Goal: Contribute content: Contribute content

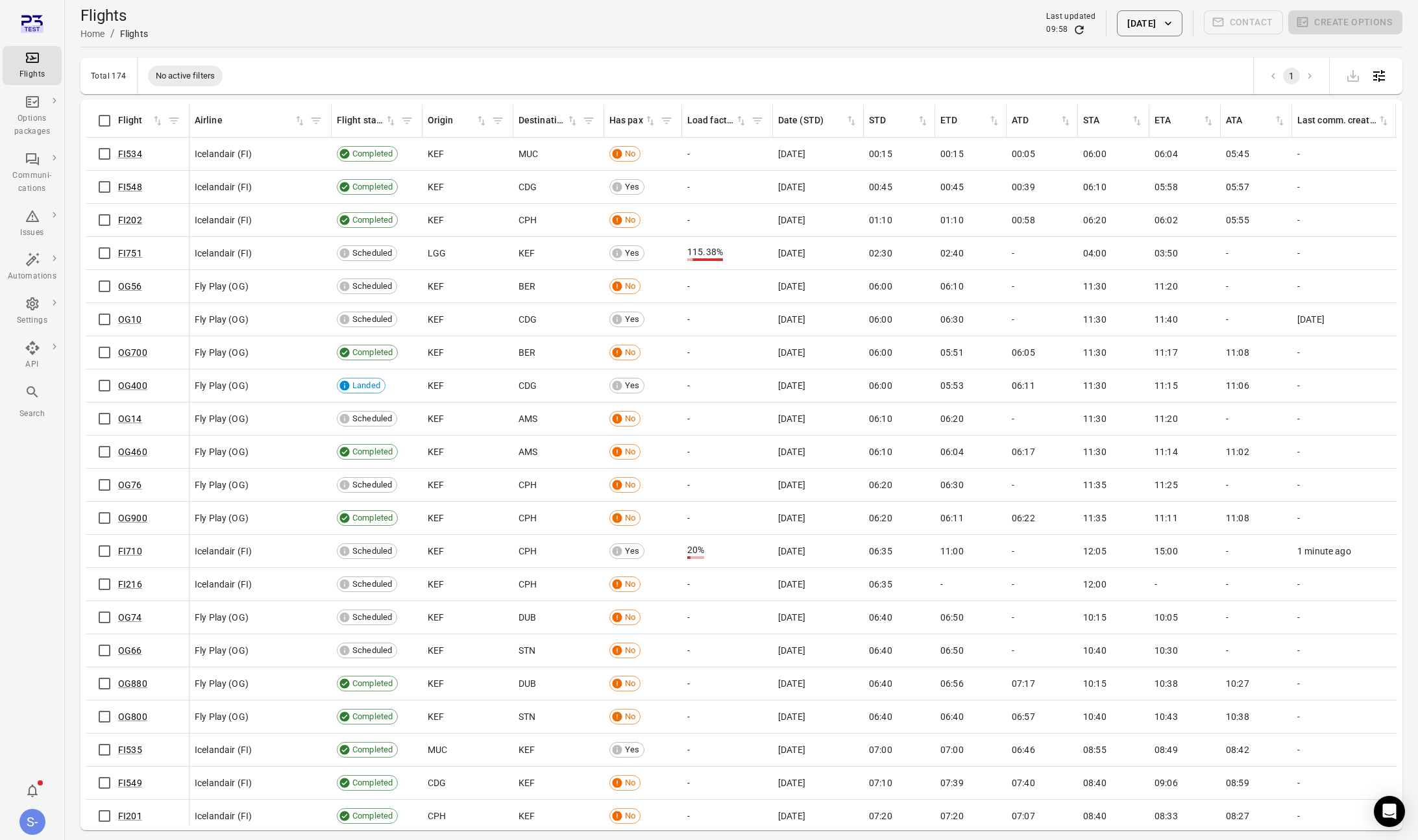
click at [1125, 25] on button "[DATE]" at bounding box center [1150, 23] width 65 height 26
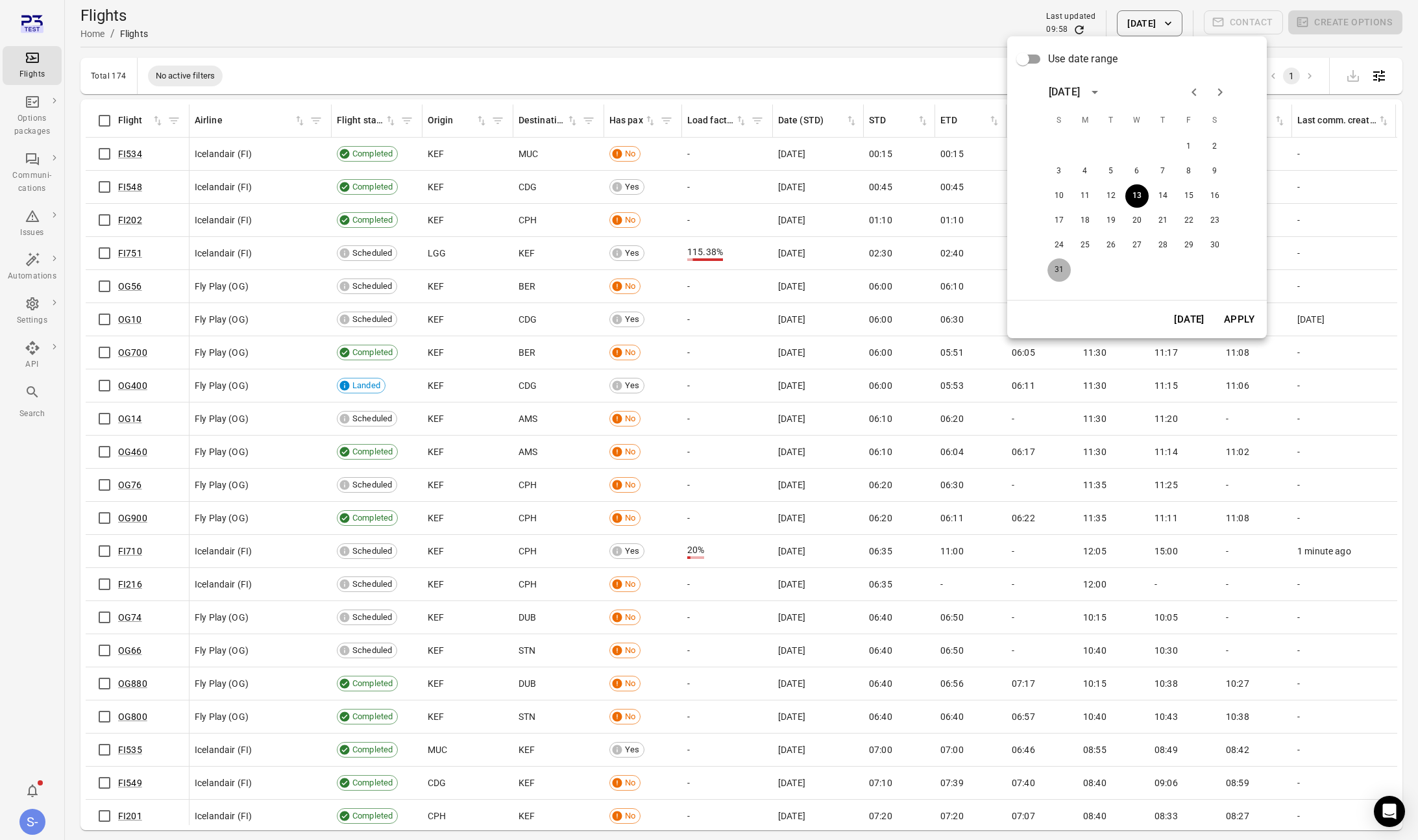
click at [1059, 272] on button "31" at bounding box center [1059, 270] width 23 height 23
click at [1228, 318] on button "Apply" at bounding box center [1239, 319] width 45 height 27
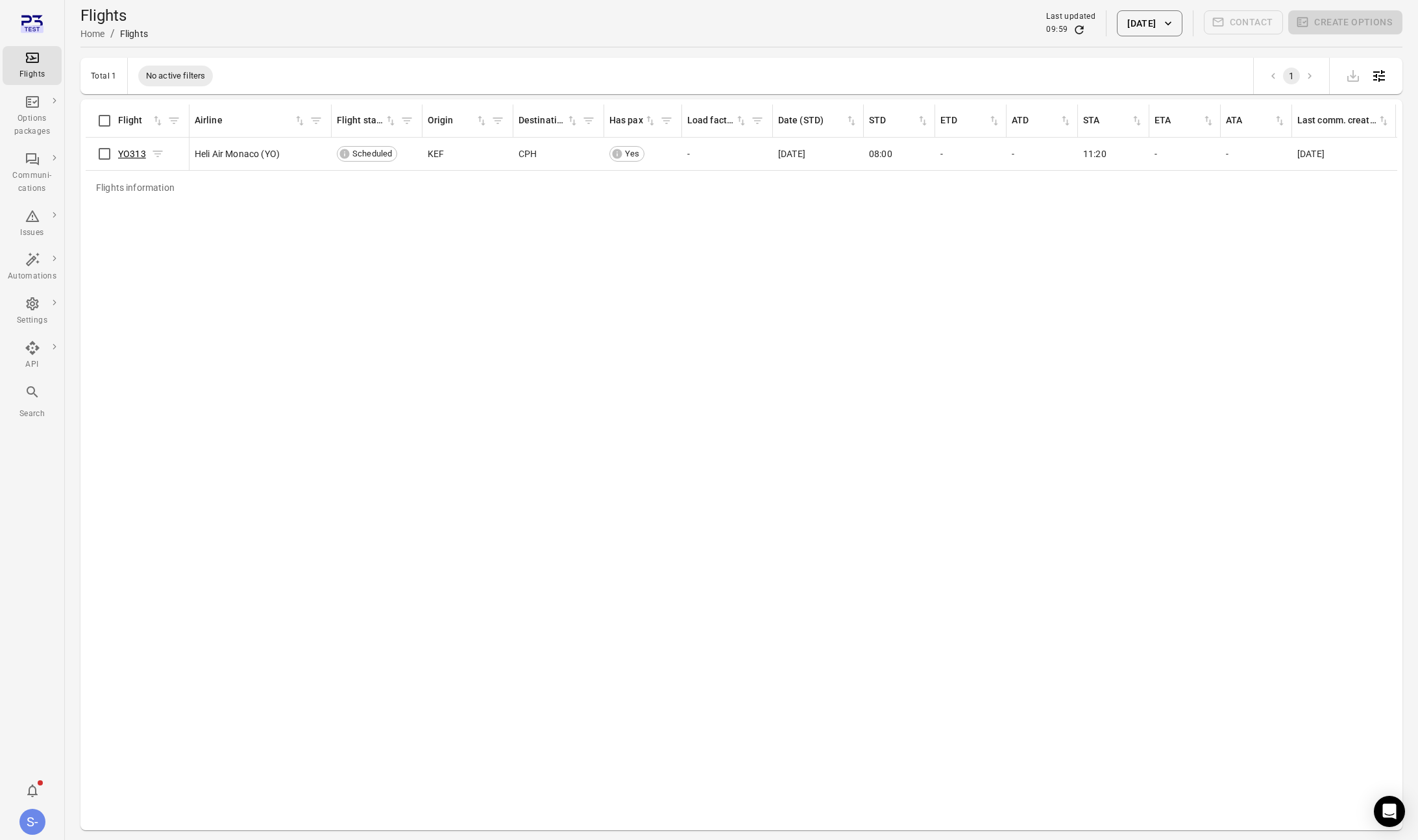
click at [132, 155] on link "YO313" at bounding box center [132, 153] width 28 height 10
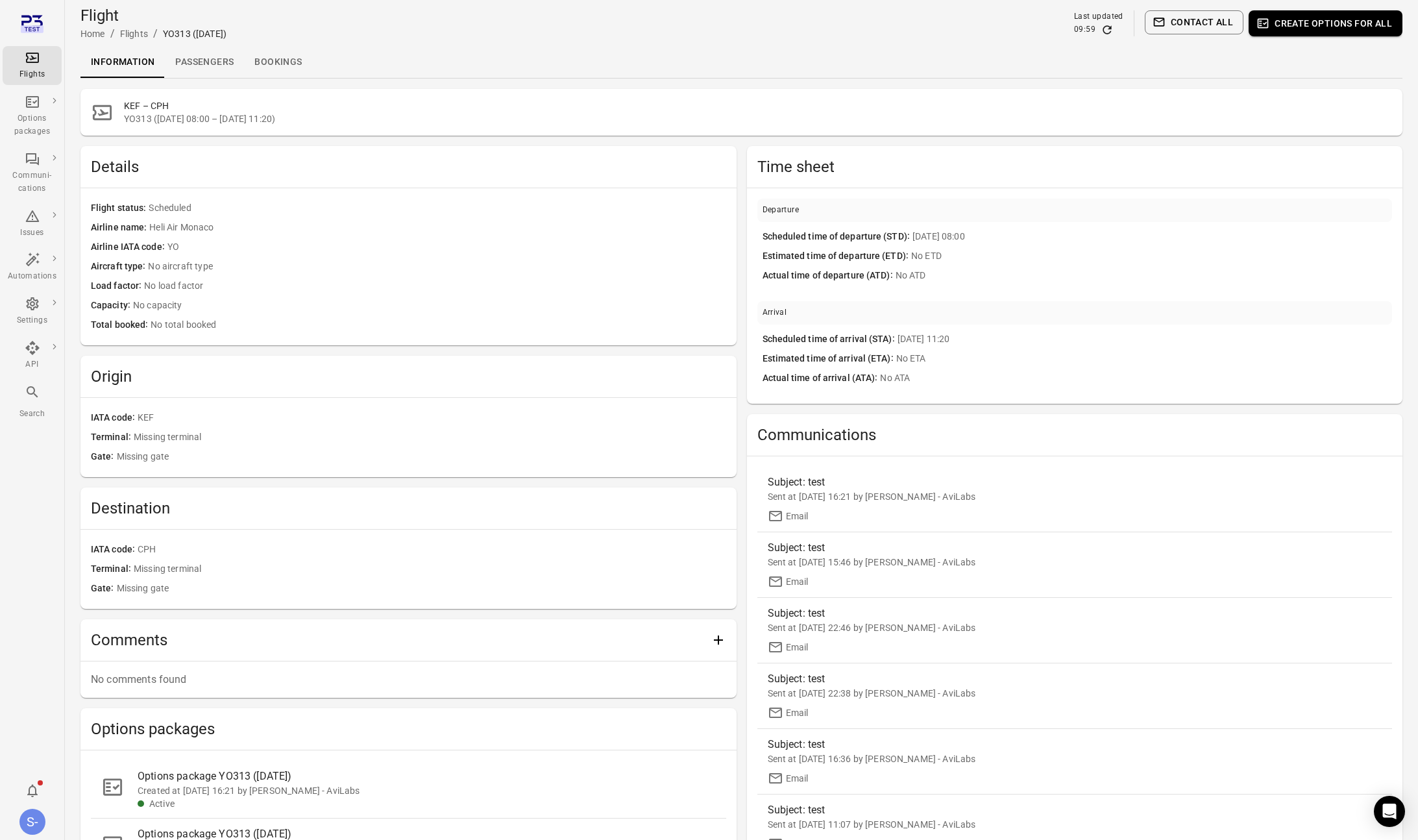
click at [272, 68] on link "Bookings" at bounding box center [277, 62] width 68 height 32
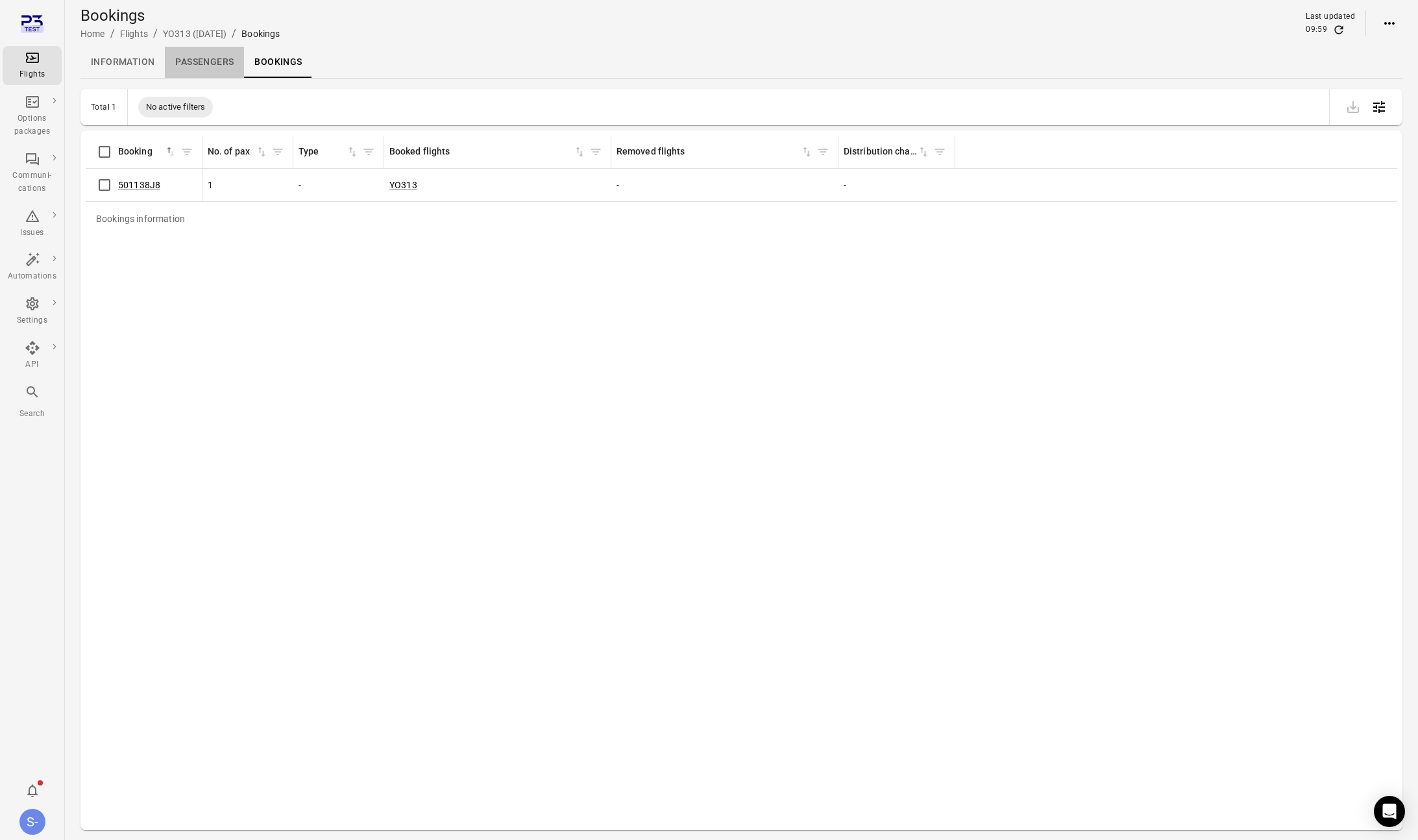
click at [234, 63] on link "Passengers" at bounding box center [204, 62] width 79 height 32
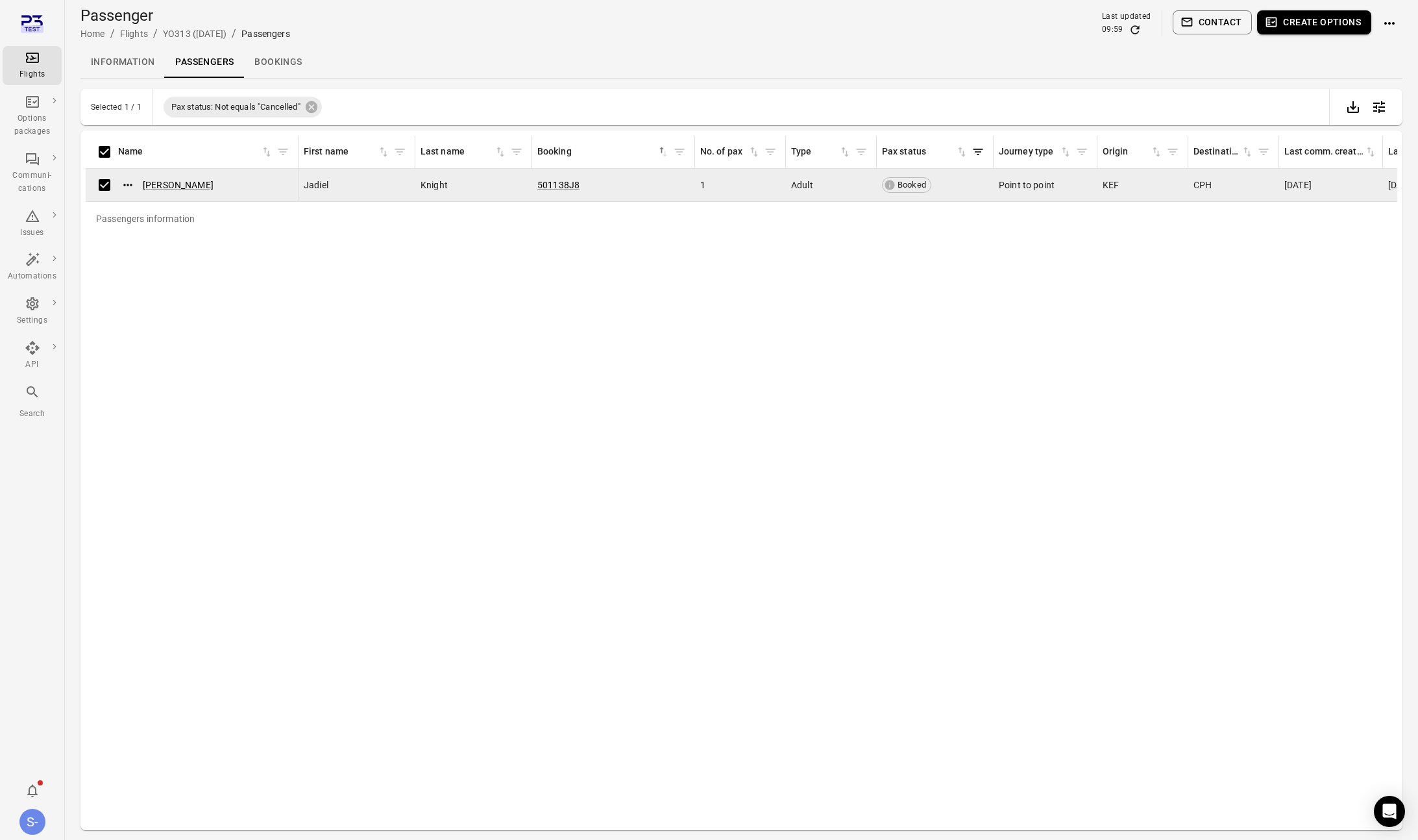
click at [1333, 20] on button "Create options" at bounding box center [1314, 22] width 114 height 24
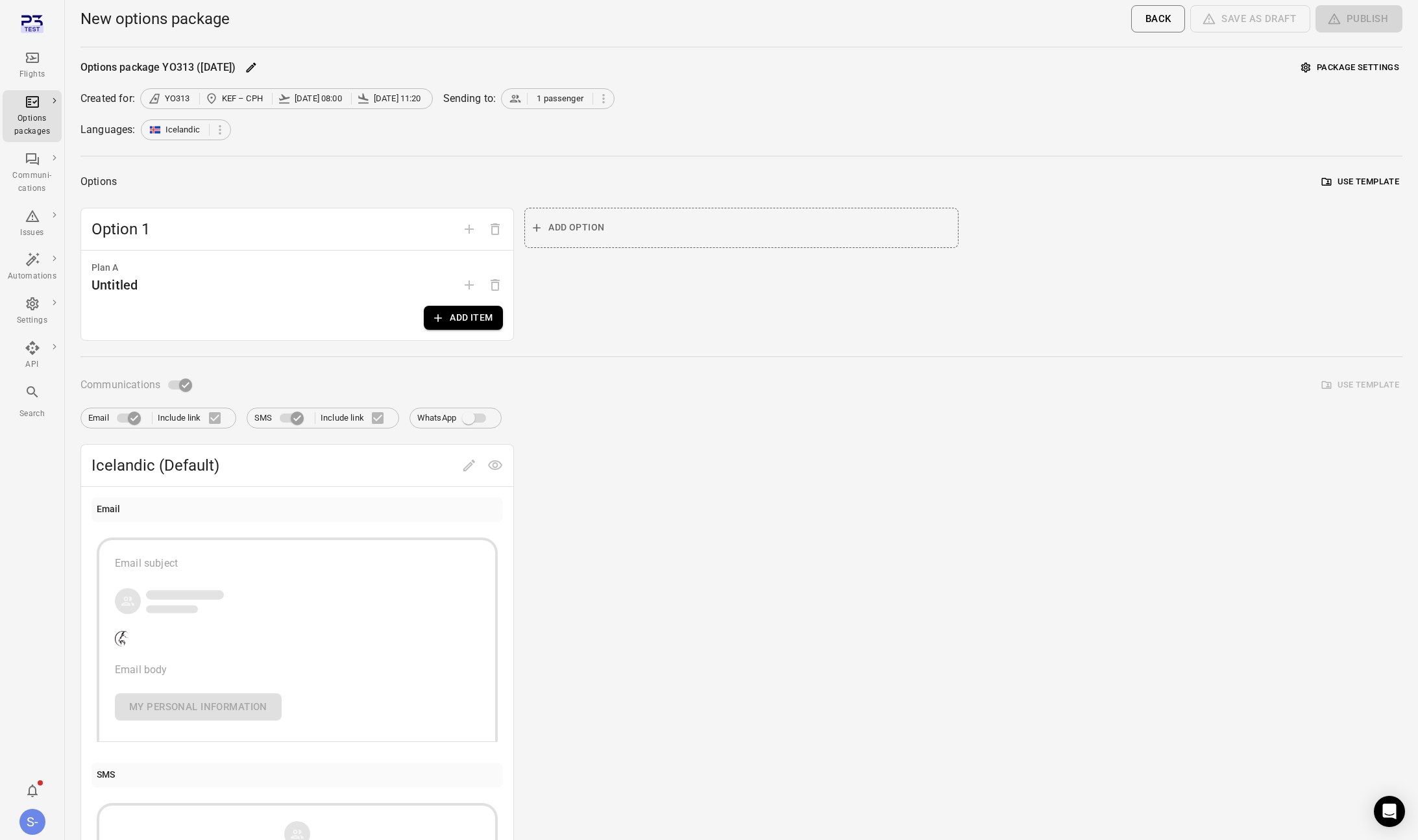
click at [434, 321] on icon "button" at bounding box center [438, 318] width 13 height 13
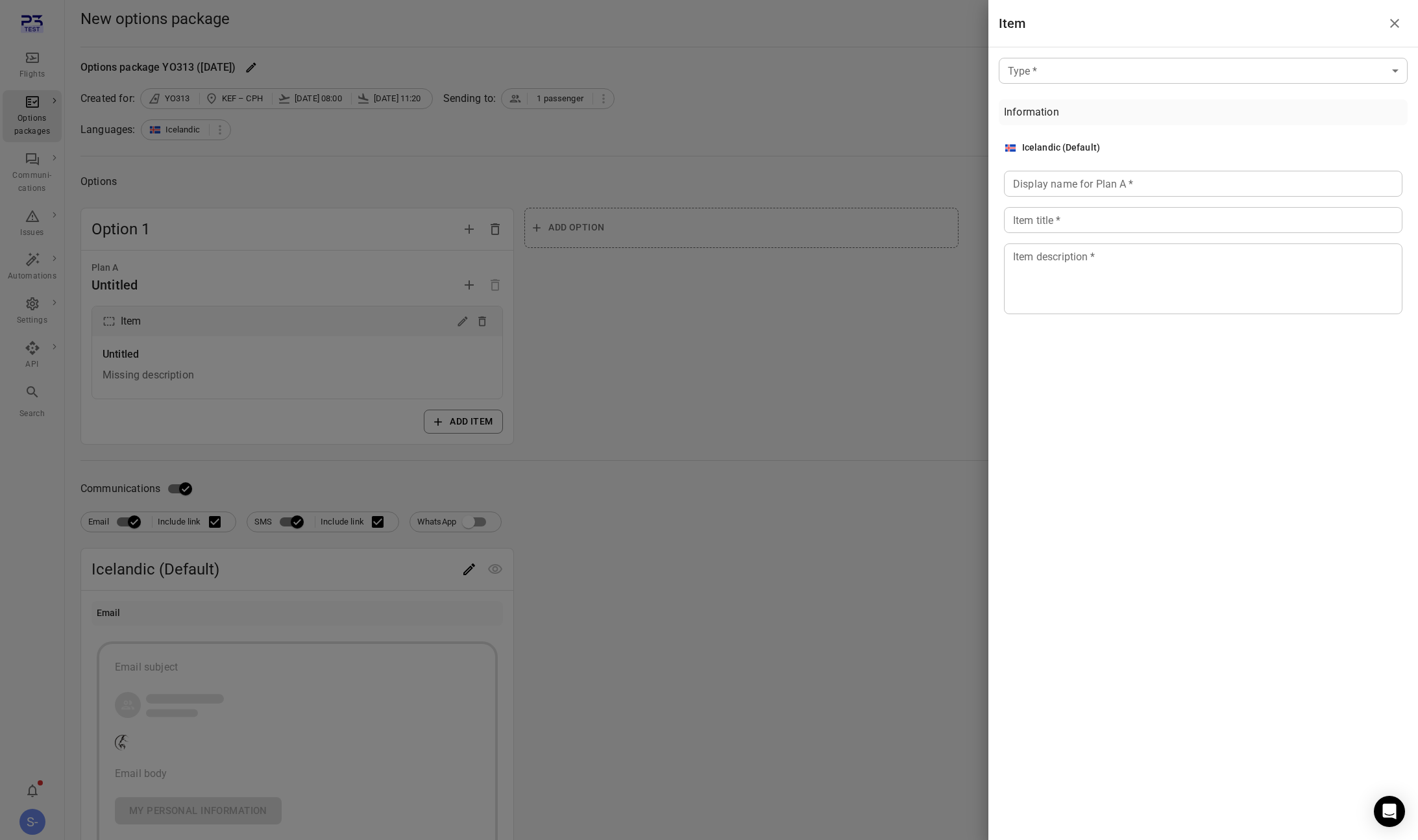
click at [1031, 191] on input "Display name for Plan A   *" at bounding box center [1204, 184] width 399 height 26
type input "****"
click at [1038, 231] on input "Item title   *" at bounding box center [1204, 220] width 399 height 26
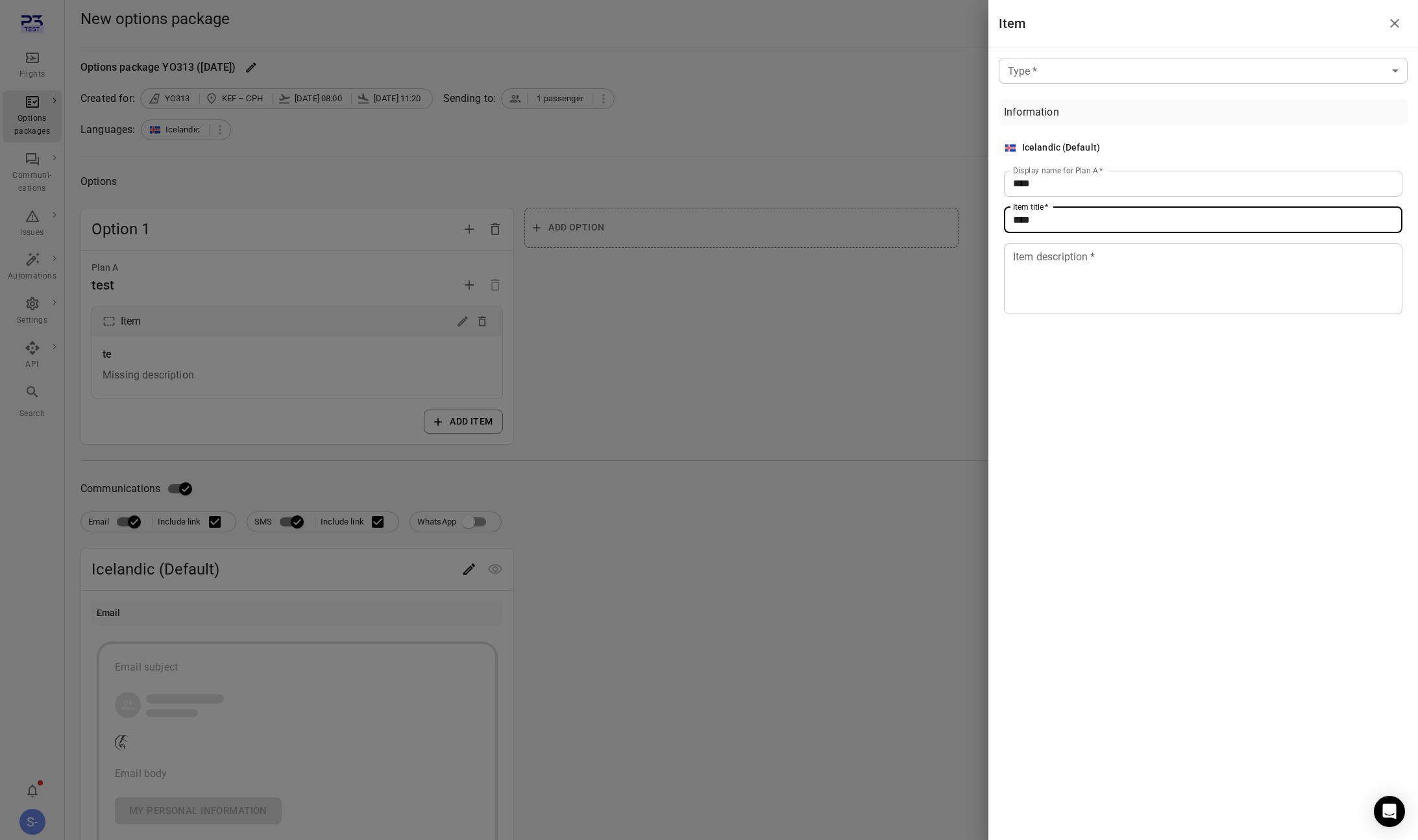
type input "****"
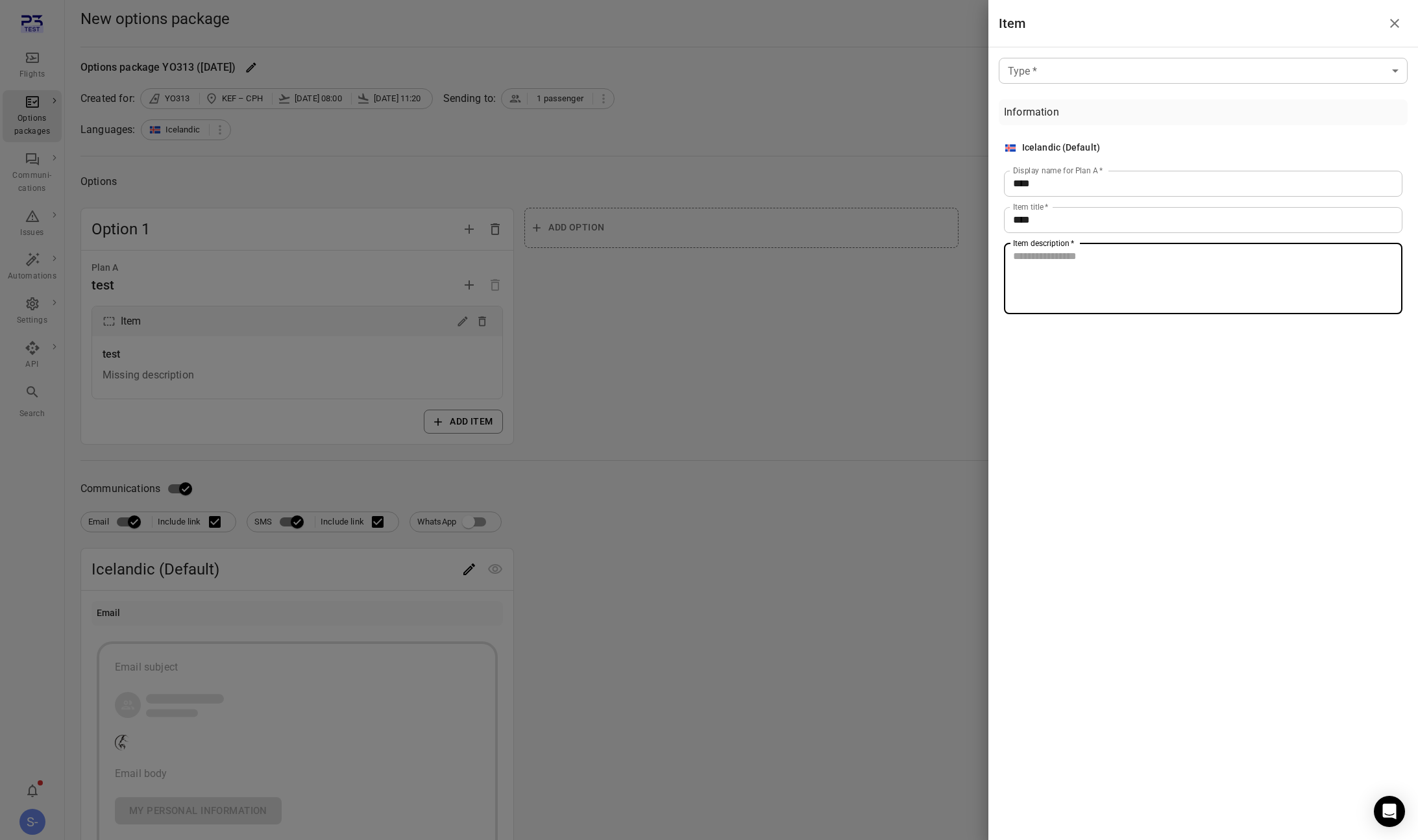
click at [1043, 269] on textarea "Item description   *" at bounding box center [1204, 278] width 380 height 59
type textarea "****"
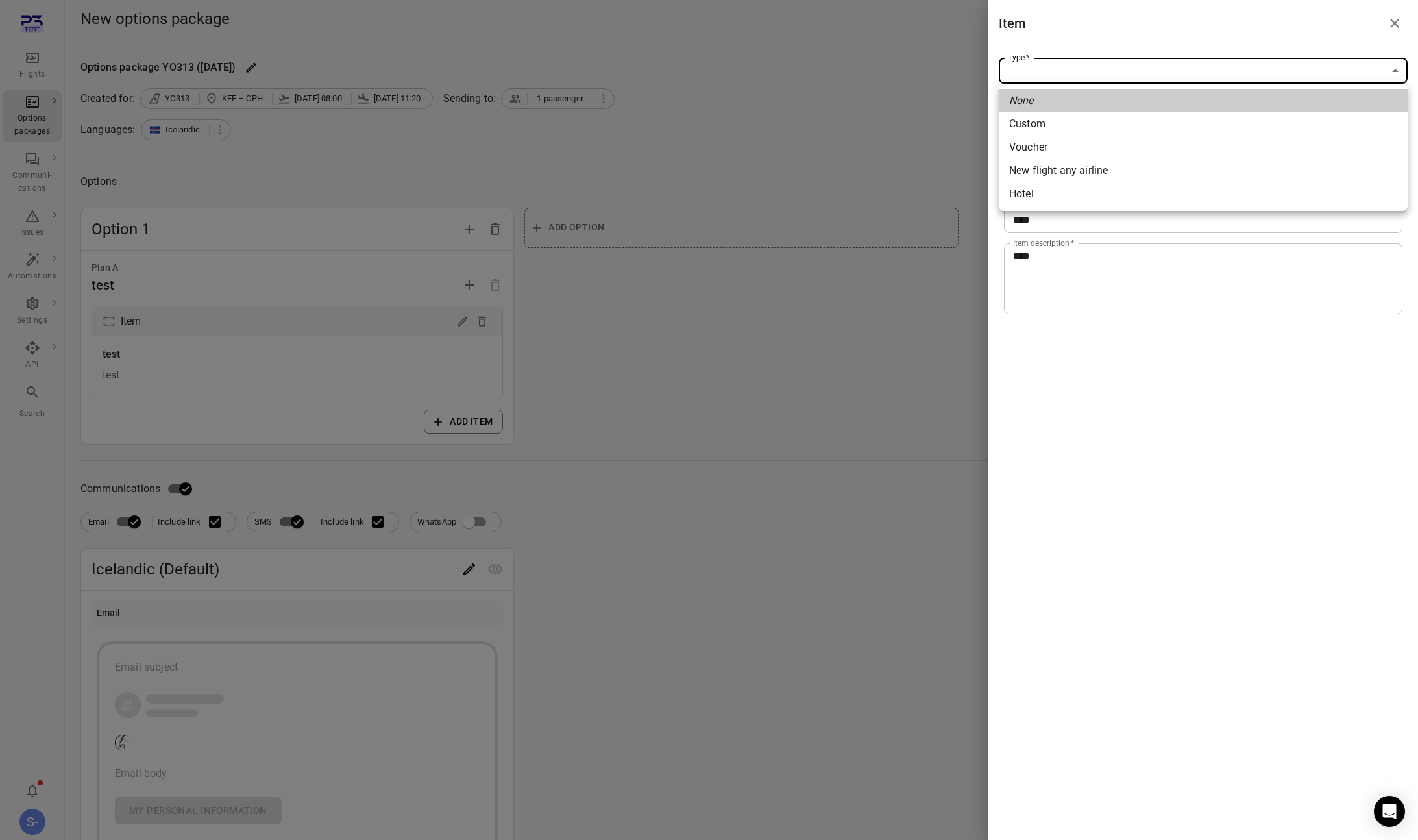
click at [1066, 76] on body "Flights Options packages Communi-cations Issues Automations Settings API Search…" at bounding box center [709, 566] width 1418 height 1131
click at [1083, 180] on li "New flight any airline" at bounding box center [1203, 170] width 409 height 23
type input "**********"
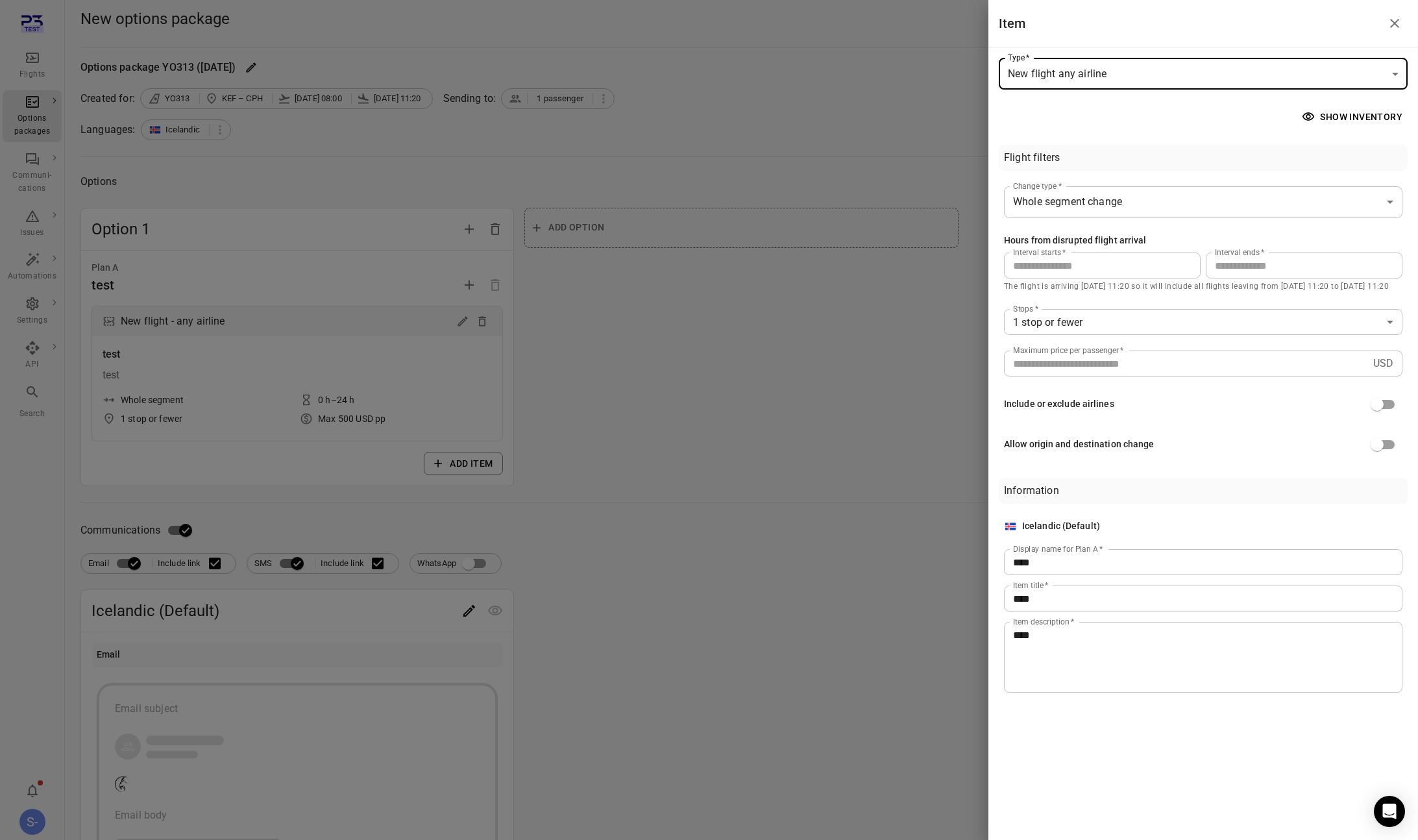
click at [670, 366] on div at bounding box center [709, 420] width 1418 height 840
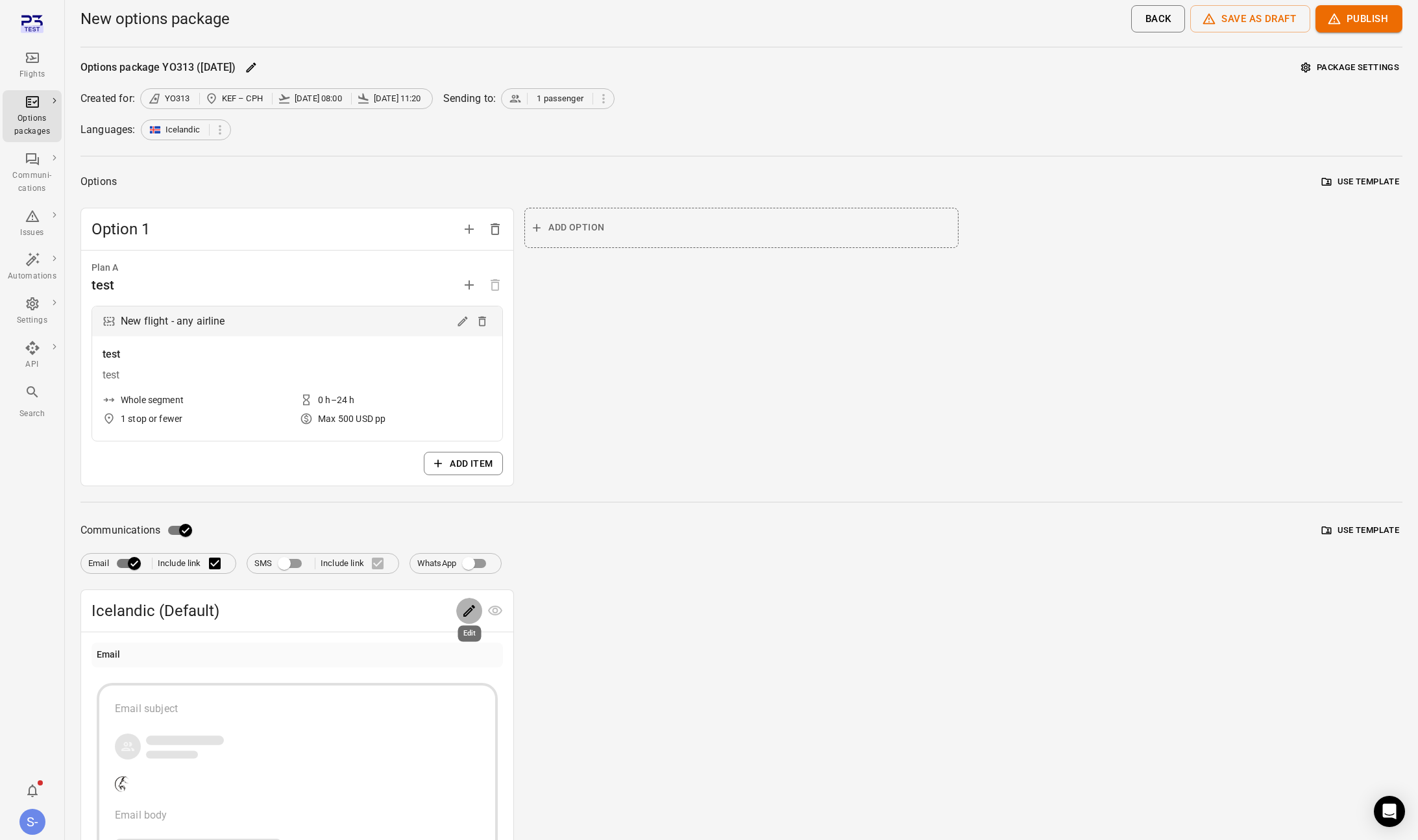
click at [468, 609] on icon "Edit" at bounding box center [469, 610] width 12 height 12
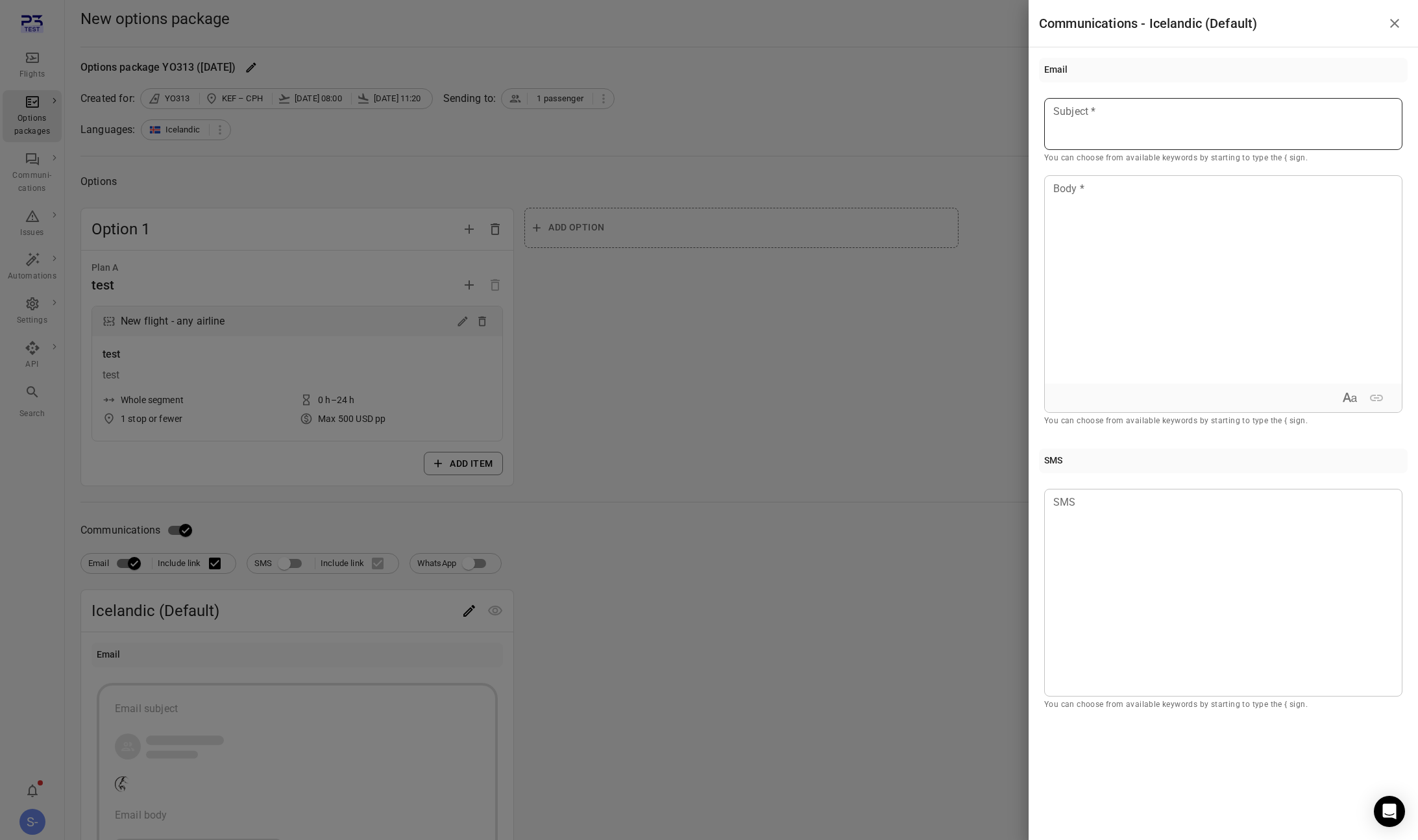
click at [1230, 103] on div at bounding box center [1223, 124] width 358 height 52
click at [1143, 235] on div at bounding box center [1223, 280] width 357 height 208
click at [920, 311] on div at bounding box center [709, 420] width 1418 height 840
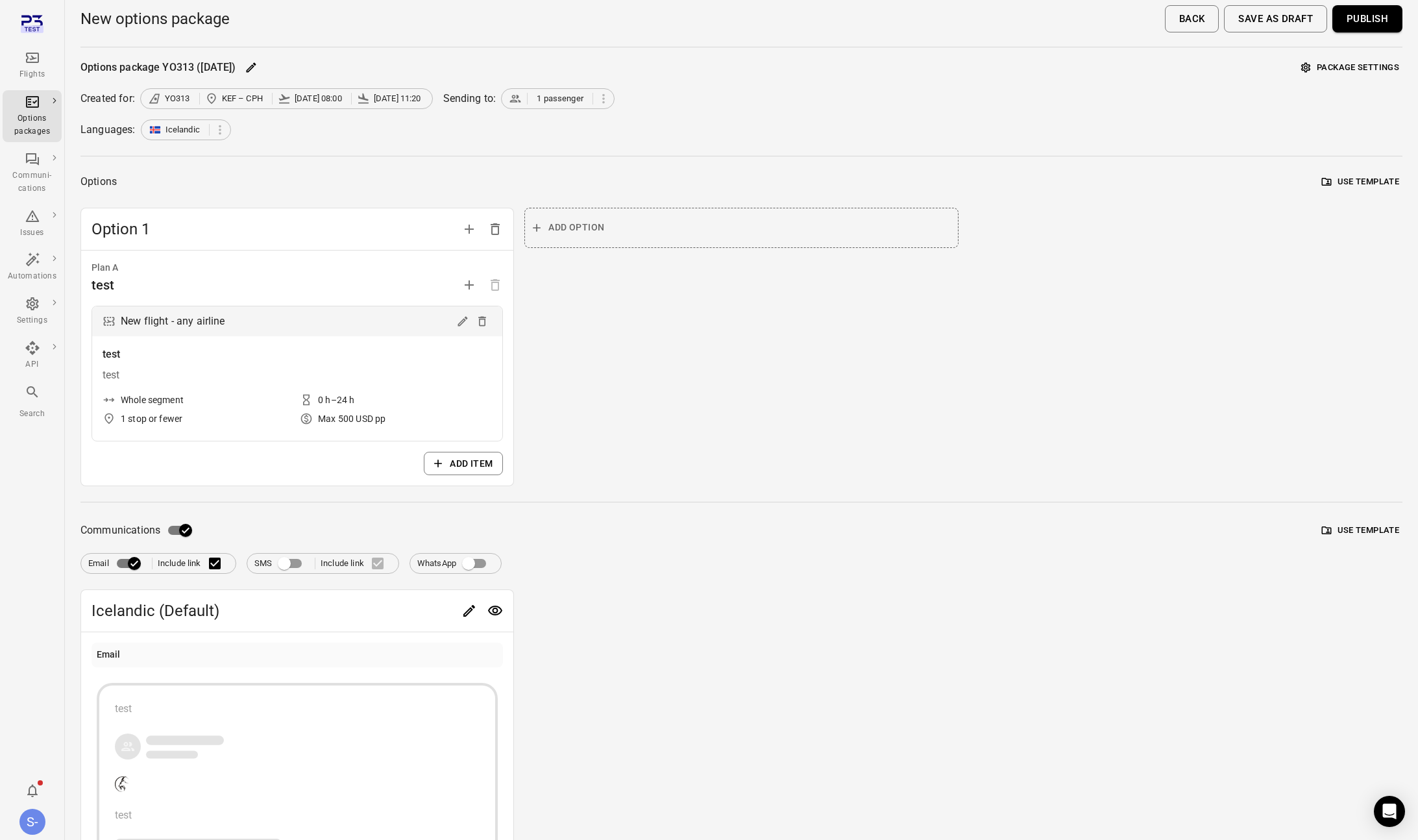
click at [660, 554] on div "Email Include link SMS Include link WhatsApp" at bounding box center [742, 563] width 1322 height 20
click at [1390, 19] on button "Publish" at bounding box center [1368, 19] width 70 height 27
